Goal: Task Accomplishment & Management: Manage account settings

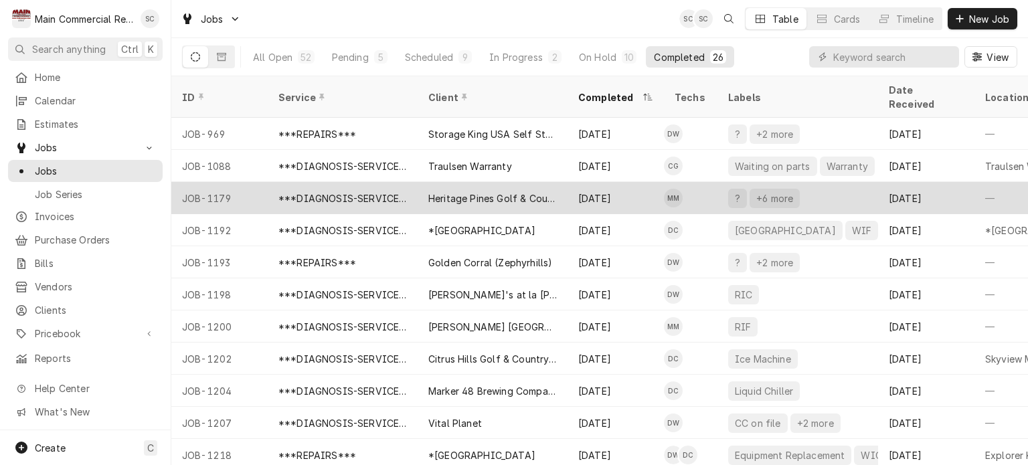
click at [557, 187] on div "Heritage Pines Golf & Country Club" at bounding box center [493, 198] width 150 height 32
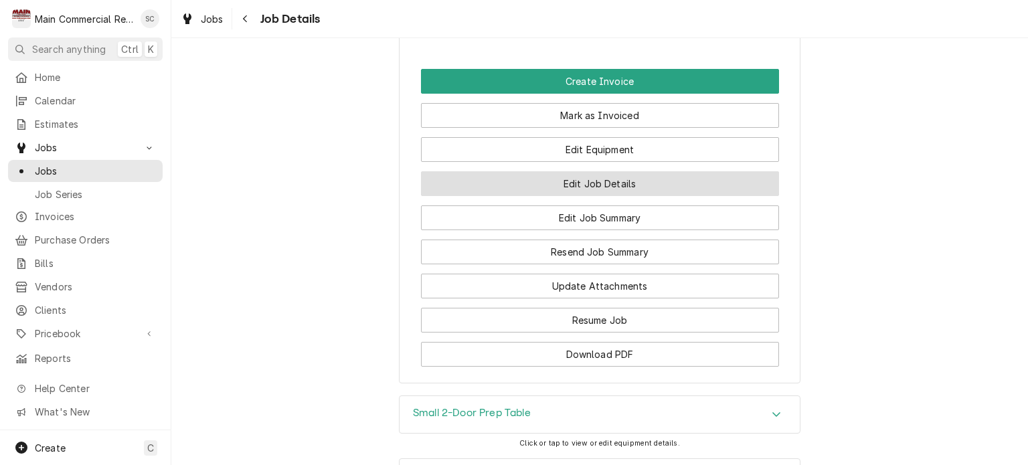
scroll to position [1680, 0]
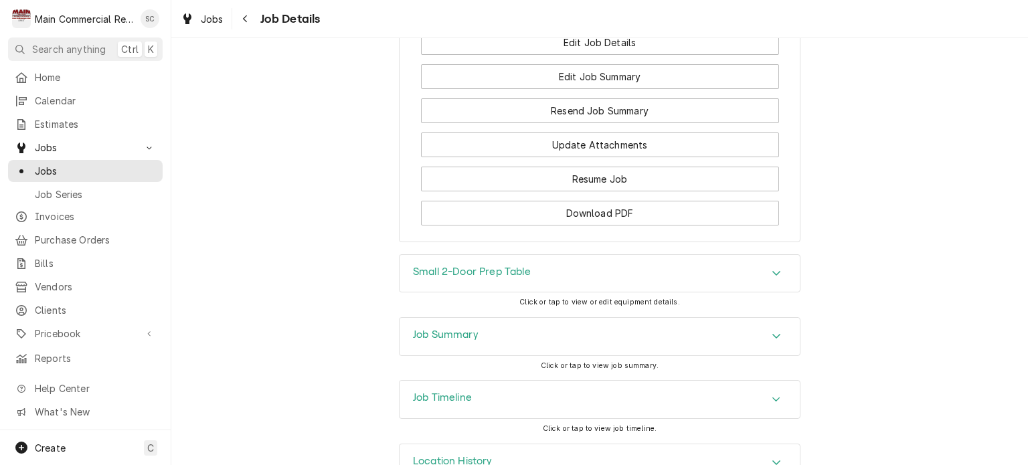
click at [755, 318] on div "Job Summary" at bounding box center [599, 336] width 400 height 37
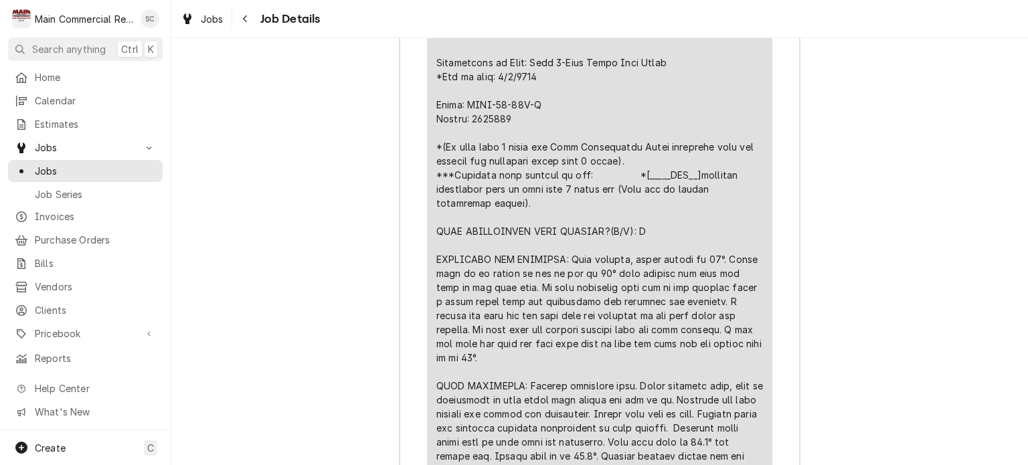
scroll to position [2015, 0]
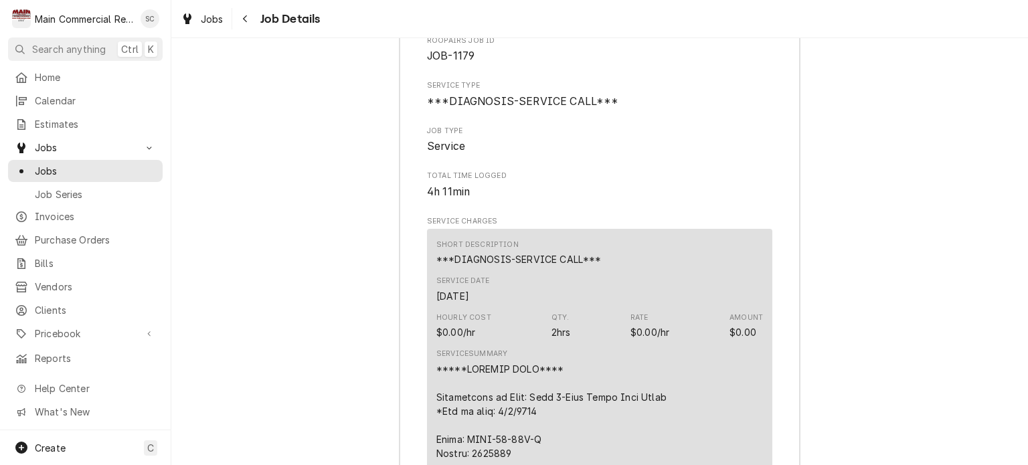
drag, startPoint x: 956, startPoint y: 343, endPoint x: 961, endPoint y: 349, distance: 8.1
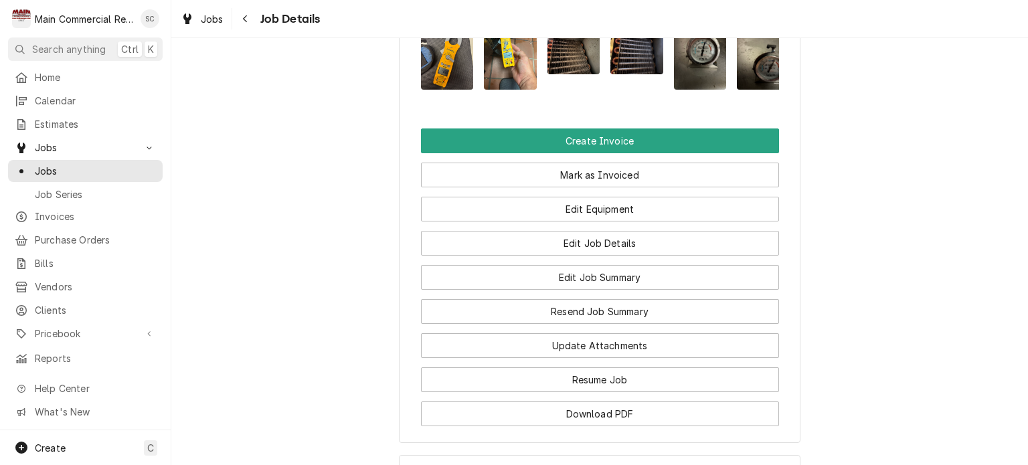
scroll to position [1279, 0]
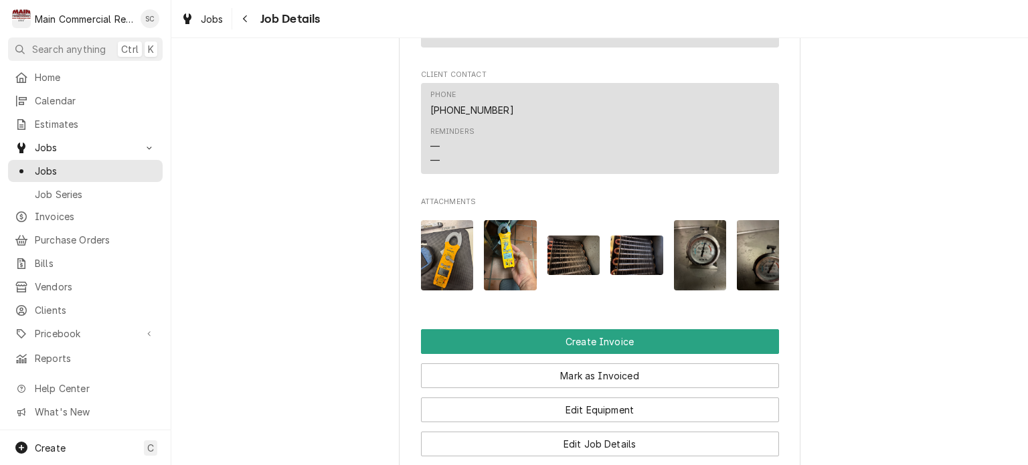
drag, startPoint x: 248, startPoint y: 76, endPoint x: 258, endPoint y: 70, distance: 11.7
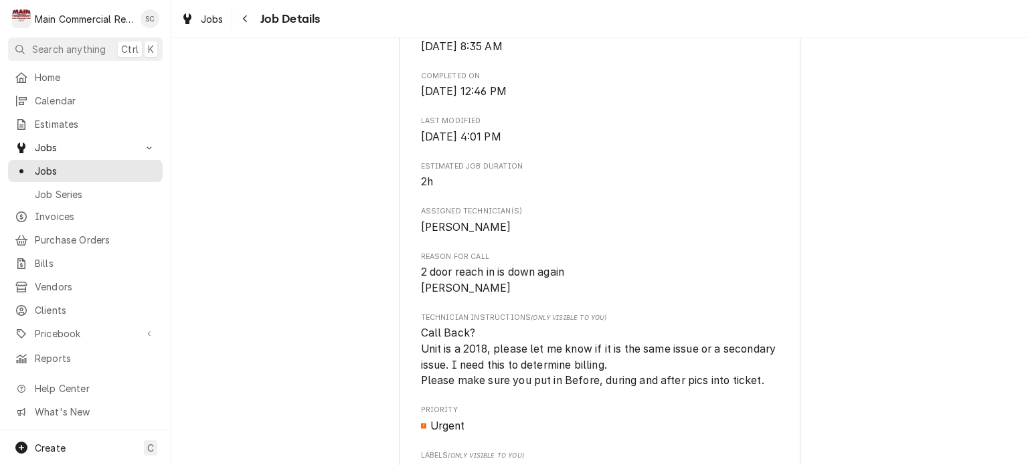
click at [953, 202] on div "Completed and Uninvoiced Heritage Pines Golf & Country Club 11524 Scenic Hills …" at bounding box center [599, 317] width 857 height 1882
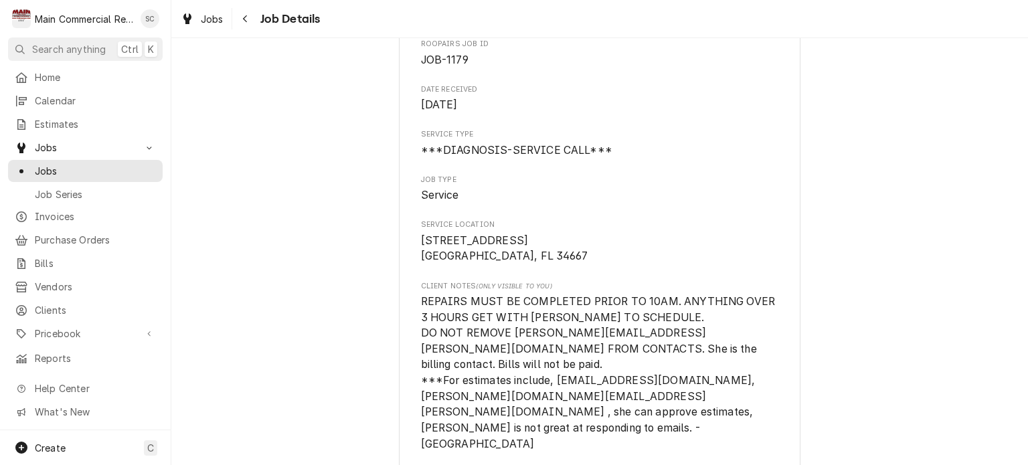
scroll to position [0, 0]
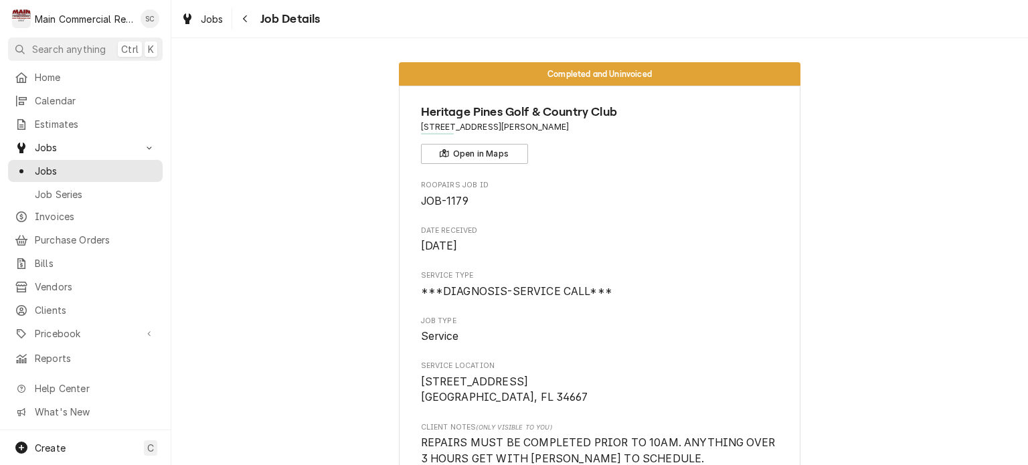
click at [225, 17] on div "Jobs" at bounding box center [202, 19] width 48 height 17
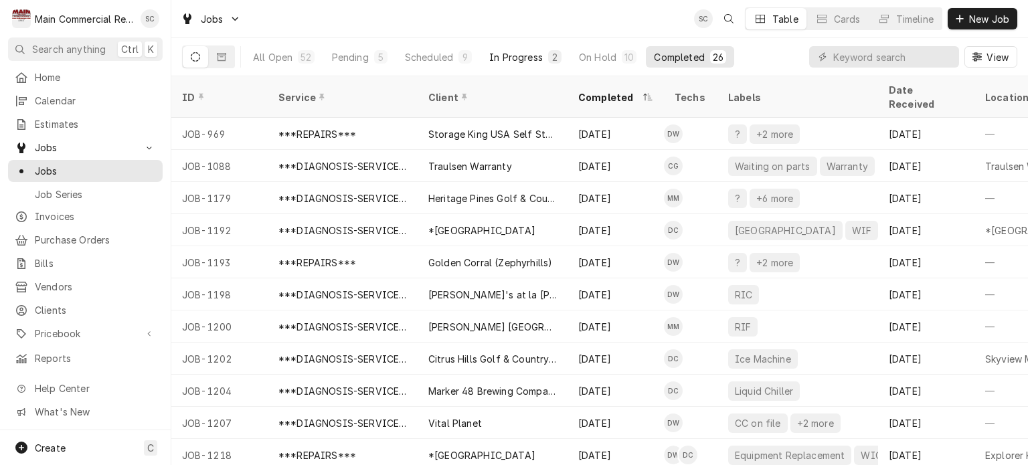
click at [520, 56] on div "In Progress" at bounding box center [516, 57] width 54 height 14
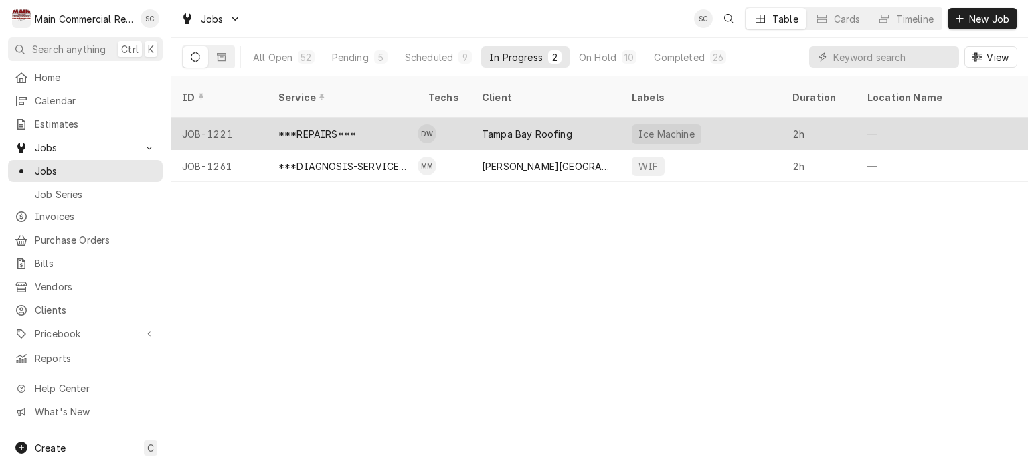
click at [535, 127] on div "Tampa Bay Roofing" at bounding box center [527, 134] width 90 height 14
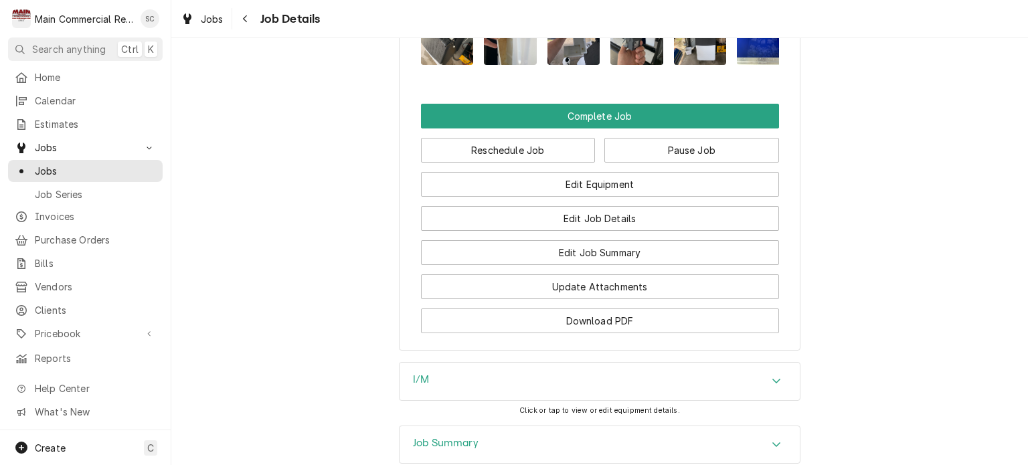
scroll to position [1875, 0]
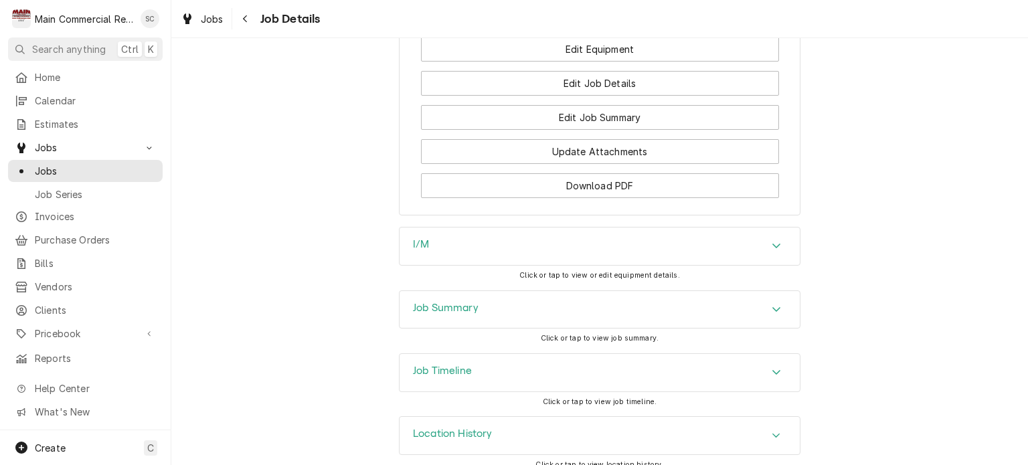
click at [772, 367] on icon "Accordion Header" at bounding box center [776, 372] width 9 height 11
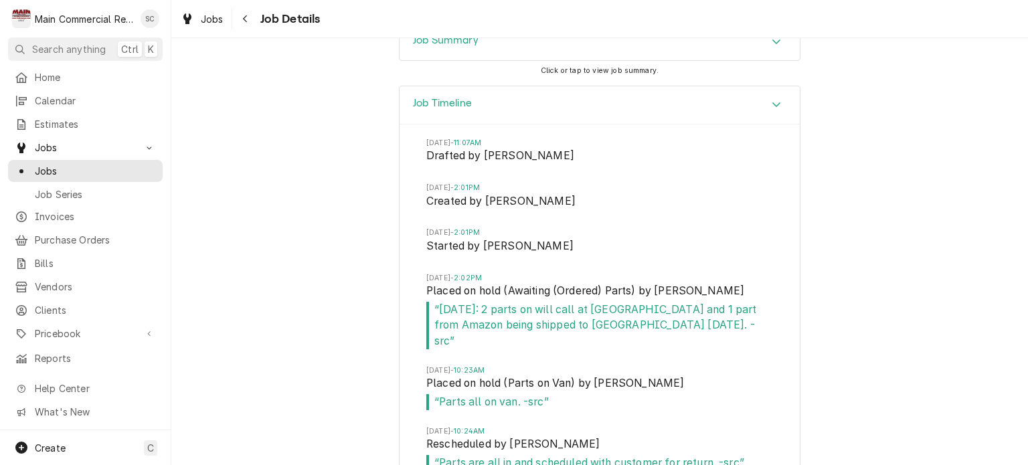
scroll to position [2210, 0]
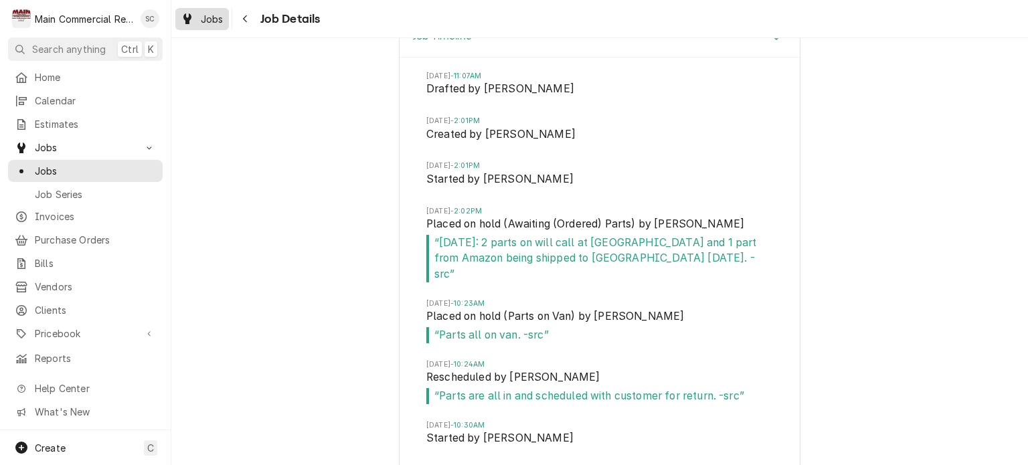
click at [217, 21] on span "Jobs" at bounding box center [212, 19] width 23 height 14
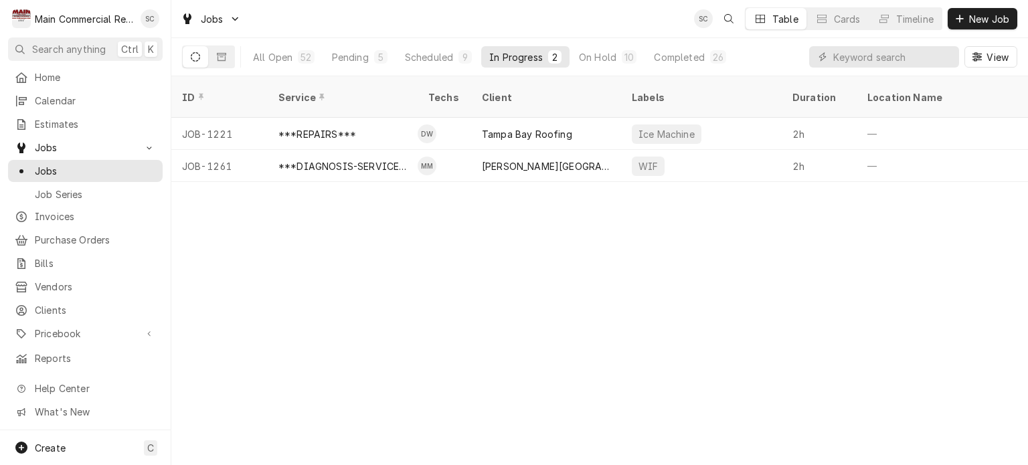
click at [678, 343] on div "ID Service Techs Client Labels Duration Location Name Date Received Status Prio…" at bounding box center [599, 270] width 857 height 389
click at [672, 337] on div "ID Service Techs Client Labels Duration Location Name Date Received Status Prio…" at bounding box center [599, 270] width 857 height 389
click at [679, 330] on div "ID Service Techs Client Labels Duration Location Name Date Received Status Prio…" at bounding box center [599, 270] width 857 height 389
